Goal: Complete application form

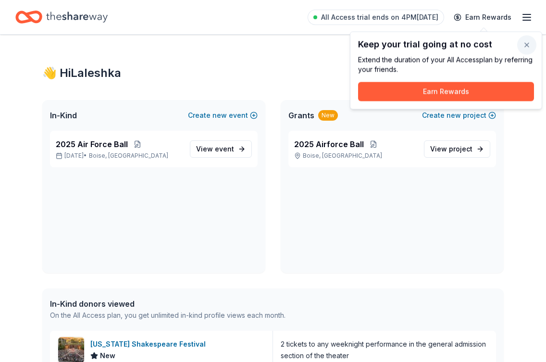
click at [420, 41] on button "button" at bounding box center [526, 45] width 19 height 19
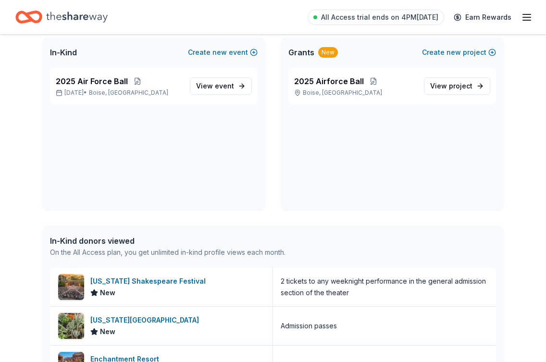
scroll to position [37, 0]
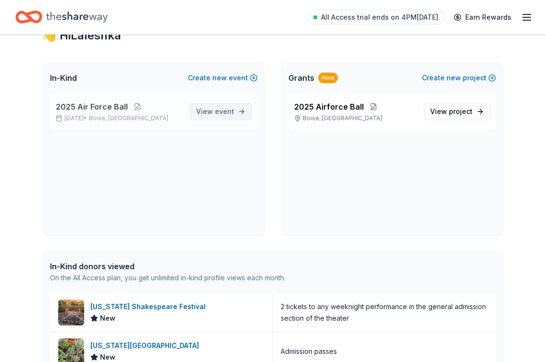
click at [222, 113] on span "event" at bounding box center [224, 111] width 19 height 8
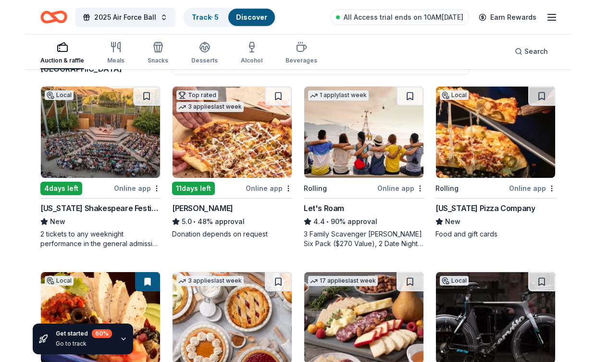
scroll to position [109, 0]
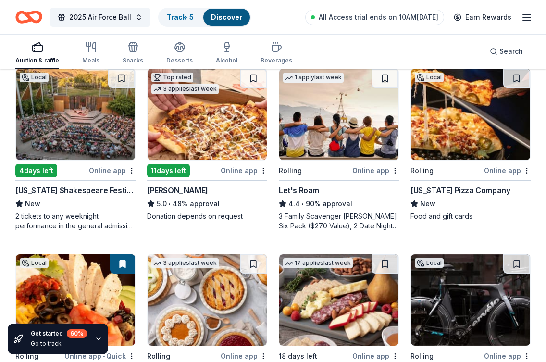
click at [110, 170] on div "Online app" at bounding box center [112, 170] width 47 height 12
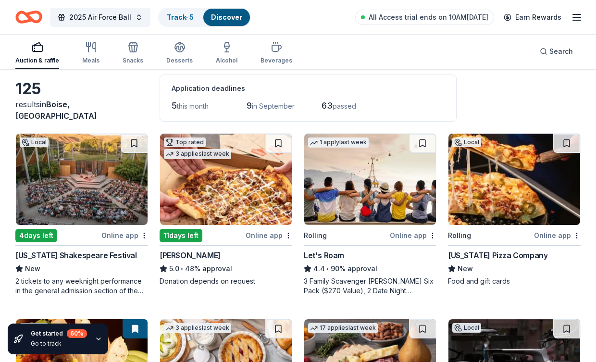
scroll to position [16, 0]
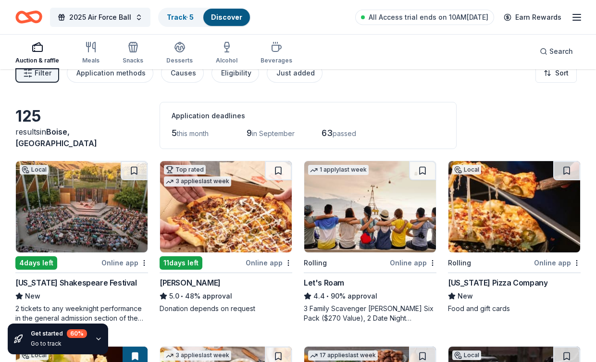
click at [420, 263] on div "Online app" at bounding box center [557, 263] width 47 height 12
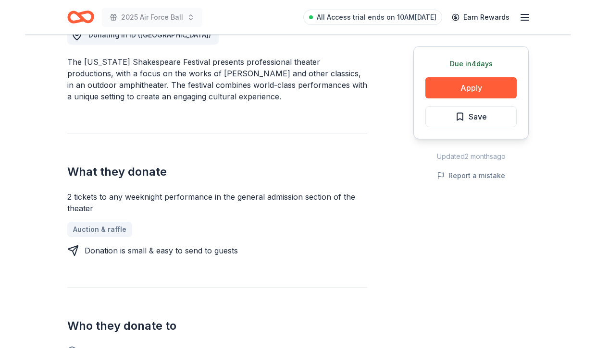
scroll to position [282, 0]
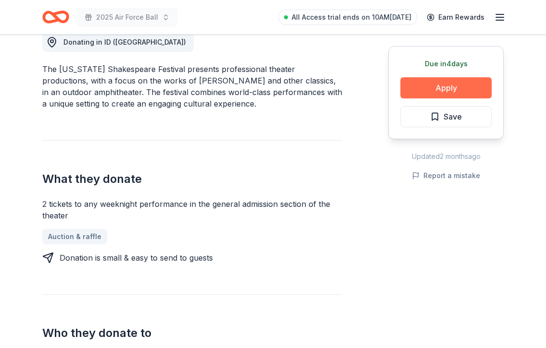
click at [458, 89] on button "Apply" at bounding box center [445, 87] width 91 height 21
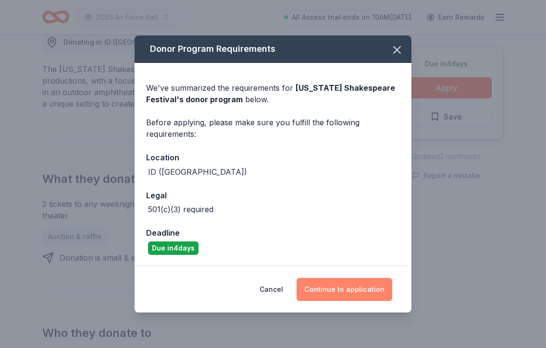
click at [327, 291] on button "Continue to application" at bounding box center [344, 289] width 96 height 23
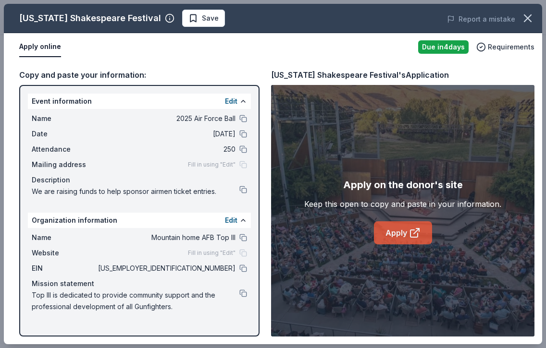
click at [413, 241] on link "Apply" at bounding box center [403, 232] width 58 height 23
